Goal: Information Seeking & Learning: Learn about a topic

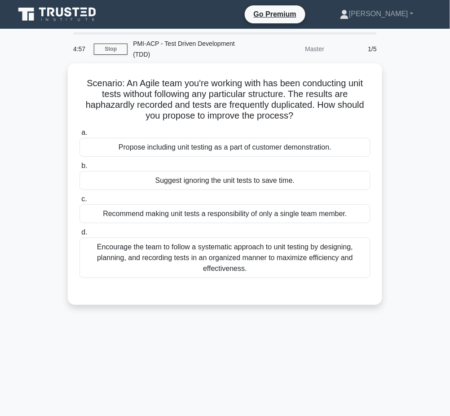
drag, startPoint x: 81, startPoint y: 79, endPoint x: 300, endPoint y: 113, distance: 221.3
click at [300, 113] on h5 "Scenario: An Agile team you're working with has been conducting unit tests with…" at bounding box center [225, 100] width 293 height 44
copy h5 "Scenario: An Agile team you're working with has been conducting unit tests with…"
click at [277, 249] on div "Encourage the team to follow a systematic approach to unit testing by designing…" at bounding box center [224, 258] width 291 height 40
click at [79, 235] on input "d. Encourage the team to follow a systematic approach to unit testing by design…" at bounding box center [79, 232] width 0 height 6
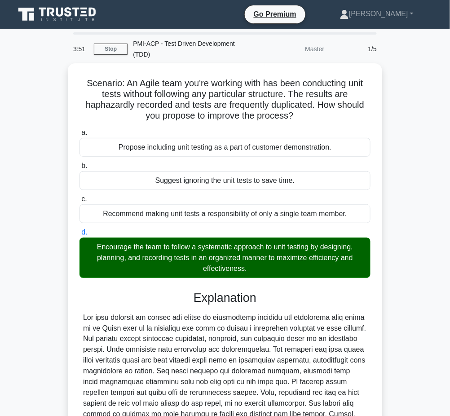
click at [234, 319] on div at bounding box center [225, 382] width 284 height 140
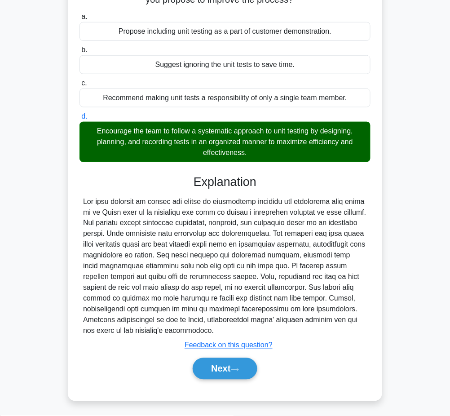
drag, startPoint x: 193, startPoint y: 177, endPoint x: 141, endPoint y: 329, distance: 160.6
click at [141, 329] on div "Explanation Submit feedback Feedback on this question? Next" at bounding box center [224, 279] width 291 height 208
copy div "Explanation The best approach to combat the issues of haphazardly recorded and …"
click at [233, 366] on button "Next" at bounding box center [225, 369] width 64 height 22
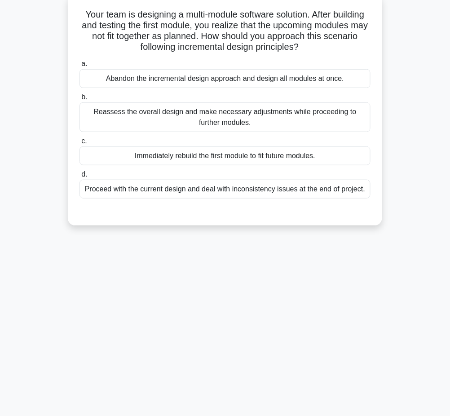
scroll to position [0, 0]
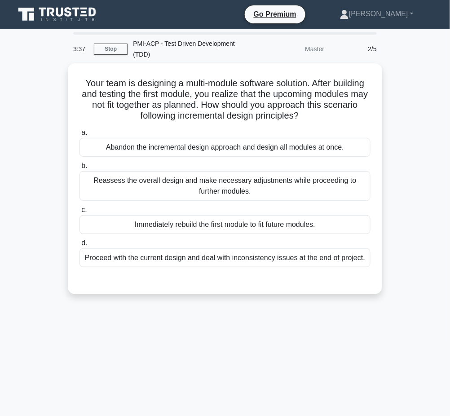
drag, startPoint x: 78, startPoint y: 81, endPoint x: 328, endPoint y: 114, distance: 252.8
click at [328, 114] on div "Your team is designing a multi-module software solution. After building and tes…" at bounding box center [224, 179] width 307 height 224
copy h5 "Your team is designing a multi-module software solution. After building and tes…"
click at [320, 187] on div "Reassess the overall design and make necessary adjustments while proceeding to …" at bounding box center [224, 186] width 291 height 30
click at [79, 169] on input "b. Reassess the overall design and make necessary adjustments while proceeding …" at bounding box center [79, 166] width 0 height 6
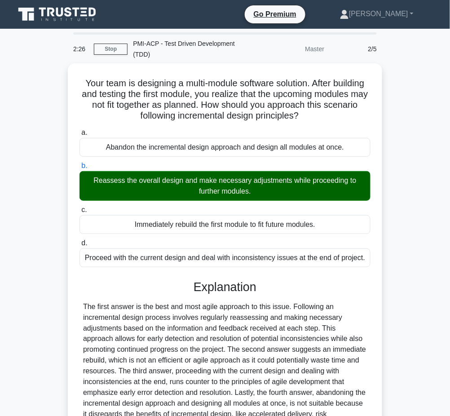
click at [285, 357] on div "The first answer is the best and most agile approach to this issue. Following a…" at bounding box center [225, 365] width 284 height 129
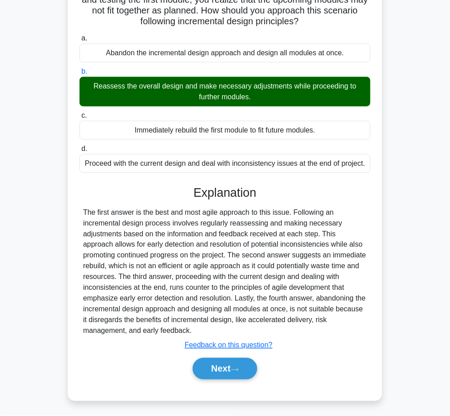
drag, startPoint x: 193, startPoint y: 194, endPoint x: 212, endPoint y: 328, distance: 135.7
click at [212, 328] on div "Explanation Submit feedback Feedback on this question? Next" at bounding box center [224, 284] width 291 height 198
copy div "Explanation The first answer is the best and most agile approach to this issue.…"
click at [223, 358] on button "Next" at bounding box center [225, 369] width 64 height 22
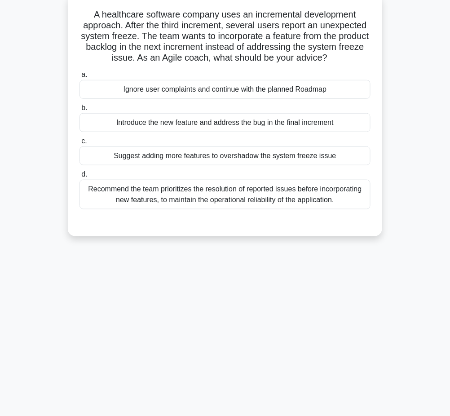
scroll to position [0, 0]
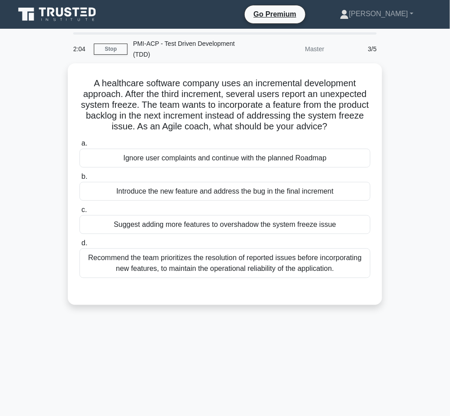
drag, startPoint x: 90, startPoint y: 82, endPoint x: 351, endPoint y: 124, distance: 264.3
click at [351, 124] on h5 "A healthcare software company uses an incremental development approach. After t…" at bounding box center [225, 105] width 293 height 55
copy h5 "A healthcare software company uses an incremental development approach. After t…"
click at [345, 268] on div "Recommend the team prioritizes the resolution of reported issues before incorpo…" at bounding box center [224, 263] width 291 height 30
click at [79, 246] on input "d. Recommend the team prioritizes the resolution of reported issues before inco…" at bounding box center [79, 243] width 0 height 6
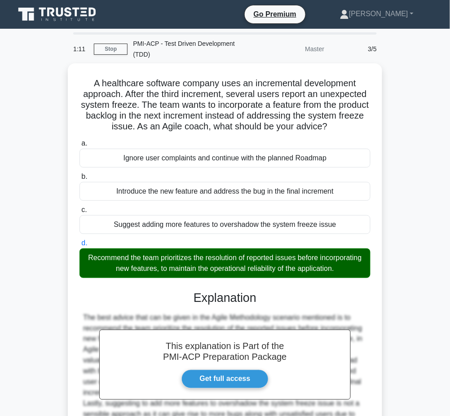
click at [273, 301] on h3 "Explanation" at bounding box center [225, 298] width 280 height 14
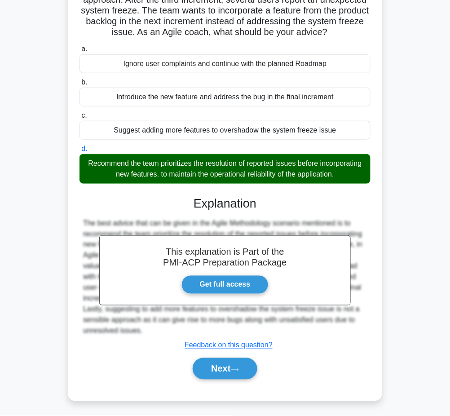
drag, startPoint x: 193, startPoint y: 201, endPoint x: 148, endPoint y: 327, distance: 133.9
click at [148, 327] on div "This explanation is Part of the PMI-ACP Preparation Package Get full access Exp…" at bounding box center [224, 284] width 291 height 198
copy div "Explanation The best advice that can be given in the Agile Methodology scenario…"
click at [238, 358] on button "Next" at bounding box center [225, 369] width 64 height 22
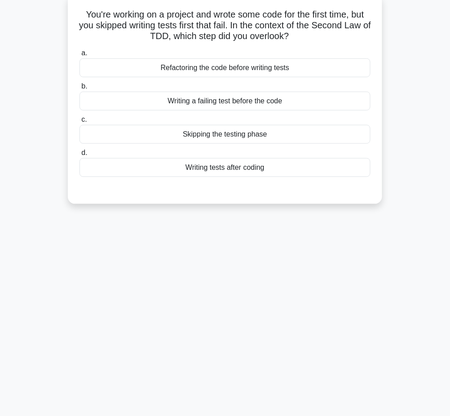
scroll to position [0, 0]
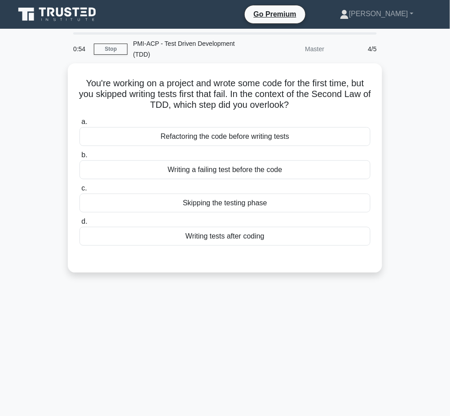
drag, startPoint x: 80, startPoint y: 81, endPoint x: 300, endPoint y: 100, distance: 220.3
click at [300, 100] on h5 "You're working on a project and wrote some code for the first time, but you ski…" at bounding box center [225, 94] width 293 height 33
copy h5 "You're working on a project and wrote some code for the first time, but you ski…"
click at [312, 160] on div "Writing a failing test before the code" at bounding box center [224, 169] width 291 height 19
click at [79, 158] on input "b. Writing a failing test before the code" at bounding box center [79, 155] width 0 height 6
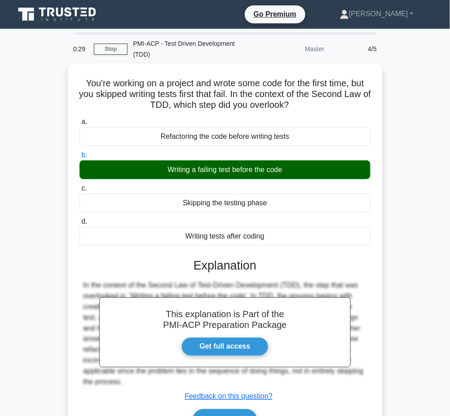
scroll to position [69, 0]
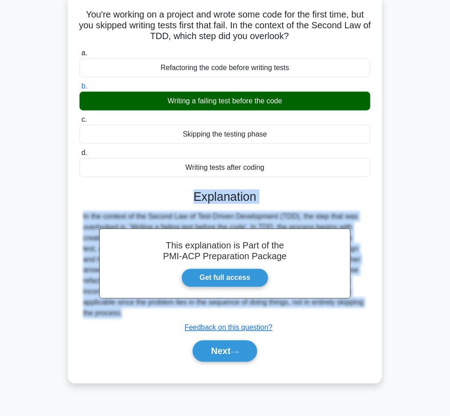
drag, startPoint x: 194, startPoint y: 193, endPoint x: 147, endPoint y: 329, distance: 143.7
click at [147, 329] on div "This explanation is Part of the PMI-ACP Preparation Package Get full access Exp…" at bounding box center [224, 272] width 291 height 187
copy div "Explanation In the context of the Second Law of Test-Driven Development (TDD), …"
click at [225, 350] on button "Next" at bounding box center [225, 351] width 64 height 22
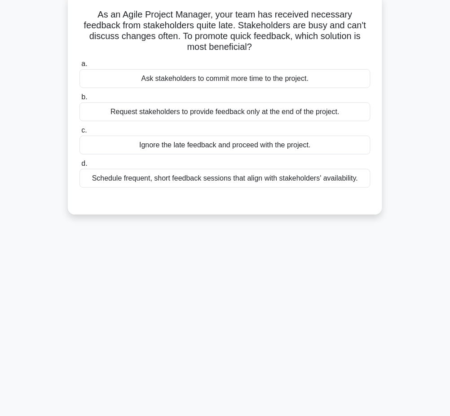
scroll to position [0, 0]
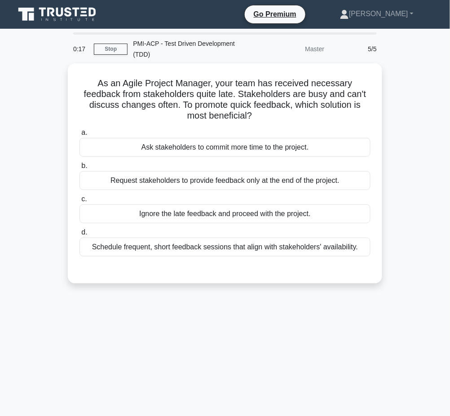
drag, startPoint x: 90, startPoint y: 79, endPoint x: 263, endPoint y: 116, distance: 176.4
click at [263, 116] on h5 "As an Agile Project Manager, your team has received necessary feedback from sta…" at bounding box center [225, 100] width 293 height 44
copy h5 "As an Agile Project Manager, your team has received necessary feedback from sta…"
click at [354, 247] on div "Schedule frequent, short feedback sessions that align with stakeholders' availa…" at bounding box center [224, 247] width 291 height 19
click at [79, 235] on input "d. Schedule frequent, short feedback sessions that align with stakeholders' ava…" at bounding box center [79, 232] width 0 height 6
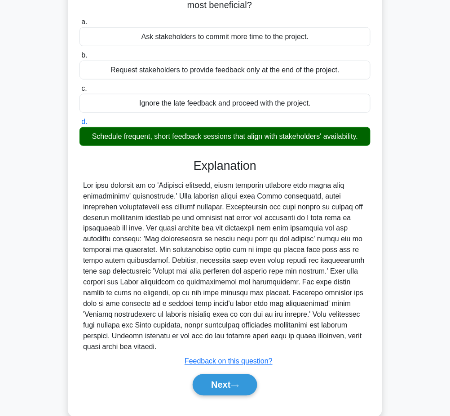
scroll to position [126, 0]
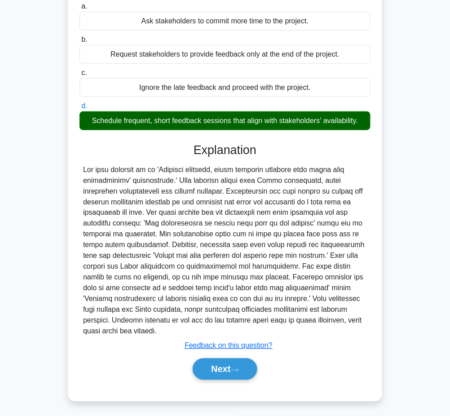
drag, startPoint x: 192, startPoint y: 149, endPoint x: 166, endPoint y: 326, distance: 178.8
click at [166, 326] on div "Explanation Submit feedback Feedback on this question? Next" at bounding box center [224, 263] width 291 height 241
copy div "Explanation The best solution is to 'Schedule frequent, short feedback sessions…"
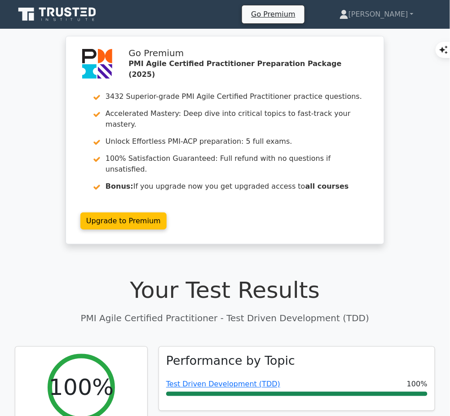
click at [260, 380] on link "Test Driven Development (TDD)" at bounding box center [223, 384] width 114 height 9
